Goal: Information Seeking & Learning: Learn about a topic

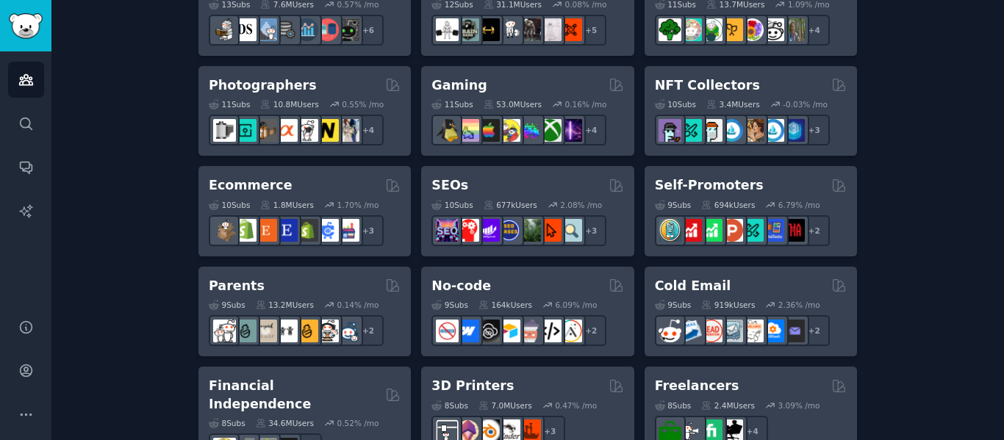
scroll to position [735, 0]
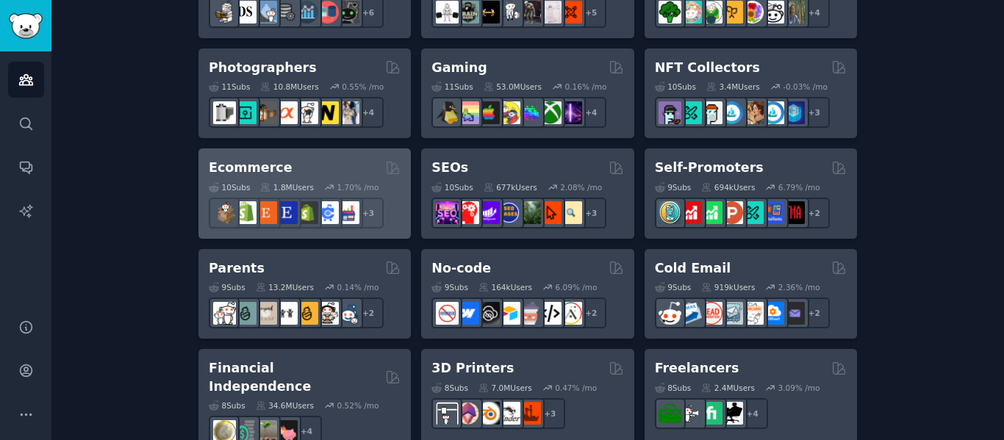
click at [290, 185] on div "1.8M Users" at bounding box center [287, 187] width 54 height 10
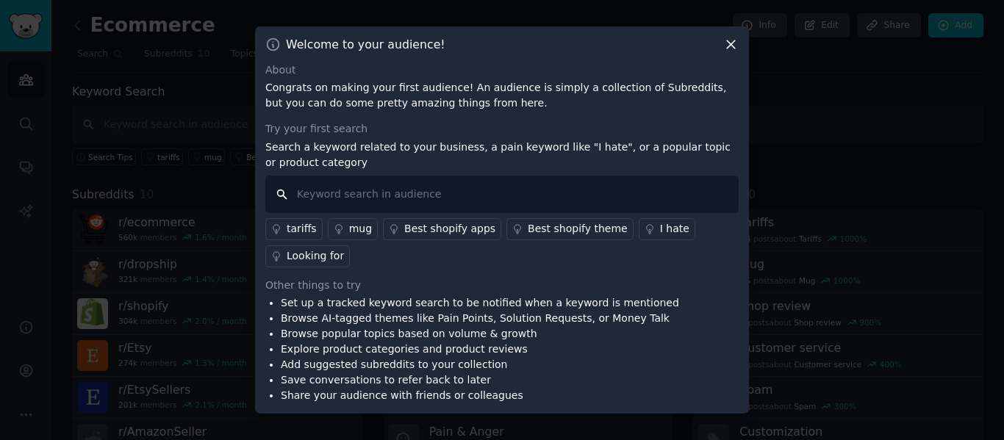
click at [366, 188] on input "text" at bounding box center [502, 194] width 474 height 37
type input "collagen"
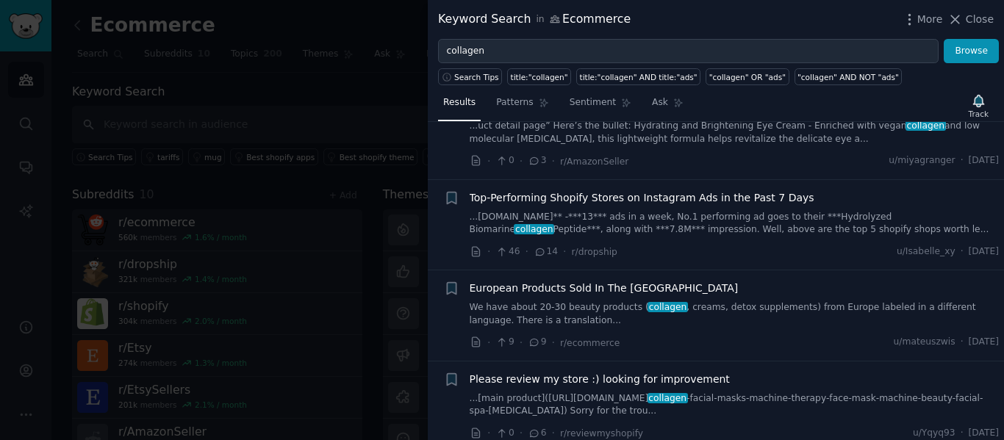
scroll to position [600, 0]
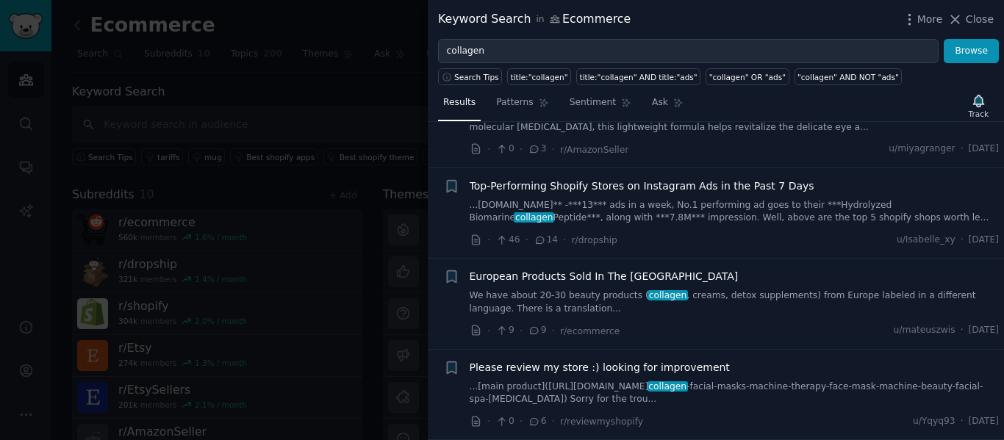
click at [768, 204] on link "...[DOMAIN_NAME]** -***13*** ads in a week, No.1 performing ad goes to their **…" at bounding box center [735, 212] width 530 height 26
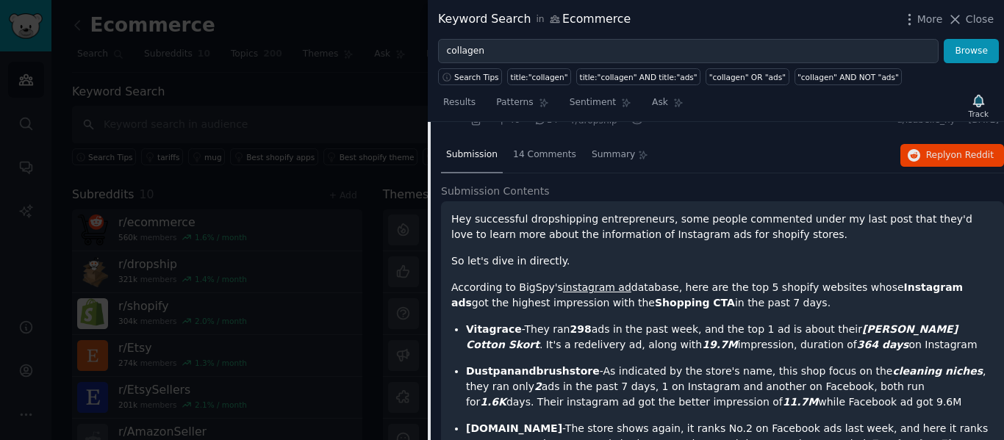
scroll to position [793, 0]
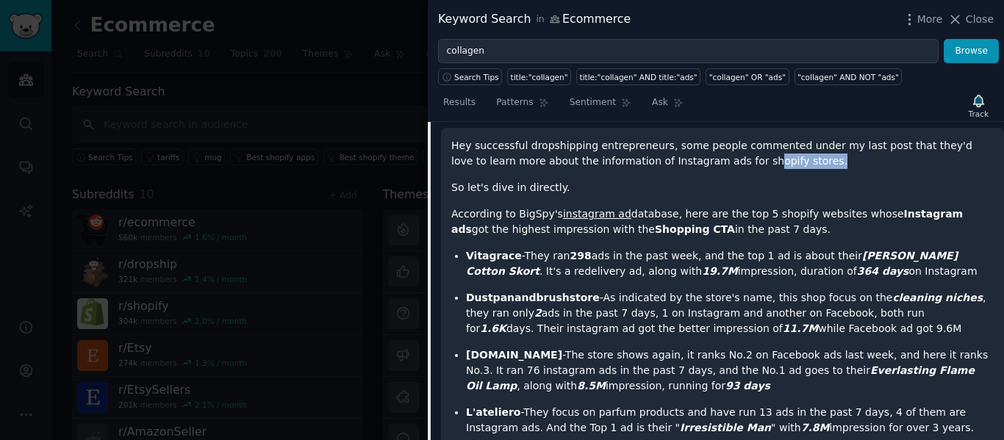
drag, startPoint x: 685, startPoint y: 164, endPoint x: 752, endPoint y: 159, distance: 67.8
click at [752, 159] on p "Hey successful dropshipping entrepreneurs, some people commented under my last …" at bounding box center [722, 153] width 543 height 31
drag, startPoint x: 765, startPoint y: 214, endPoint x: 743, endPoint y: 212, distance: 22.1
click at [743, 212] on p "According to BigSpy's instagram ad database, here are the top 5 shopify website…" at bounding box center [722, 222] width 543 height 31
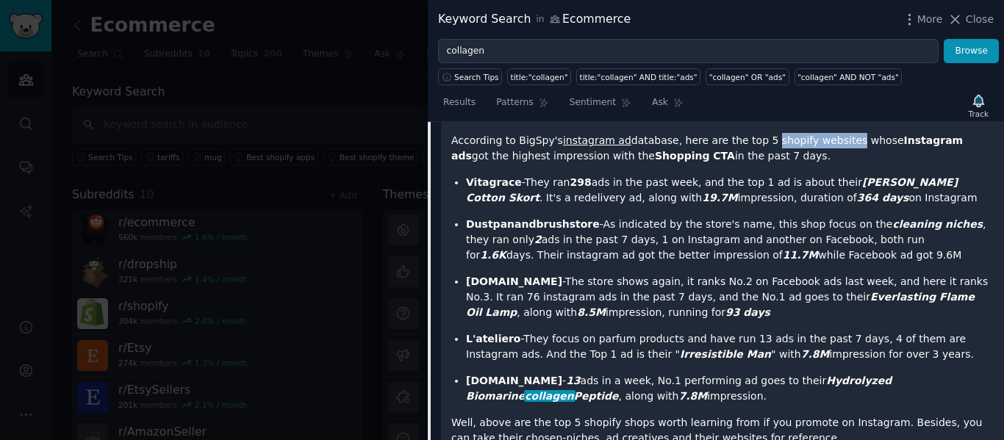
drag, startPoint x: 822, startPoint y: 180, endPoint x: 968, endPoint y: 182, distance: 146.3
click at [958, 182] on em "[PERSON_NAME] Cotton Skort" at bounding box center [712, 189] width 492 height 27
click at [810, 203] on p "Vitagrace -They ran 298 ads in the past week, and the top 1 ad is about their […" at bounding box center [730, 190] width 528 height 31
click at [478, 185] on strong "Vitagrace" at bounding box center [494, 182] width 56 height 12
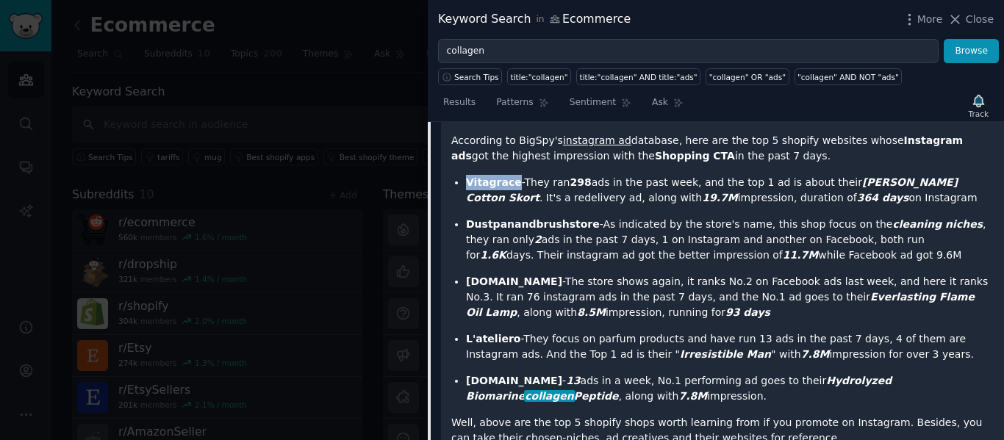
copy strong "Vitagrace"
click at [831, 189] on em "[PERSON_NAME] Cotton Skort" at bounding box center [712, 189] width 492 height 27
drag, startPoint x: 820, startPoint y: 185, endPoint x: 969, endPoint y: 182, distance: 149.3
click at [958, 182] on em "[PERSON_NAME] Cotton Skort" at bounding box center [712, 189] width 492 height 27
copy em "[PERSON_NAME] Cotton Skort"
